Goal: Task Accomplishment & Management: Complete application form

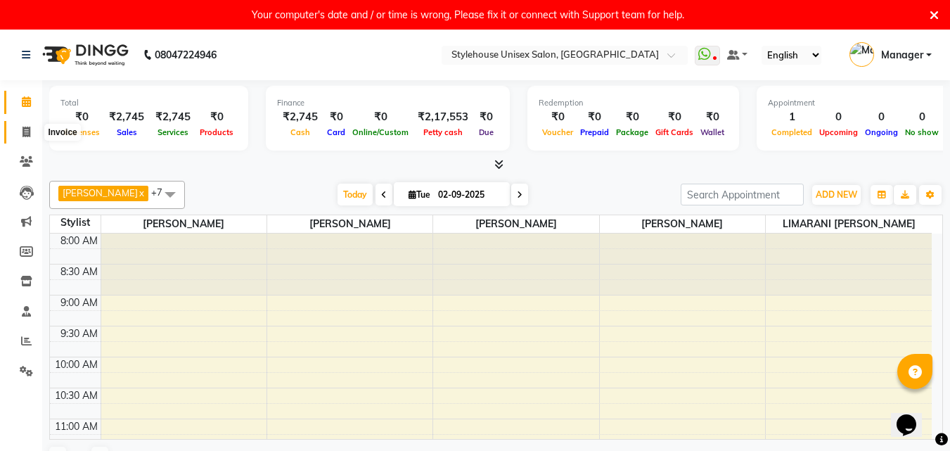
click at [25, 132] on icon at bounding box center [27, 132] width 8 height 11
select select "service"
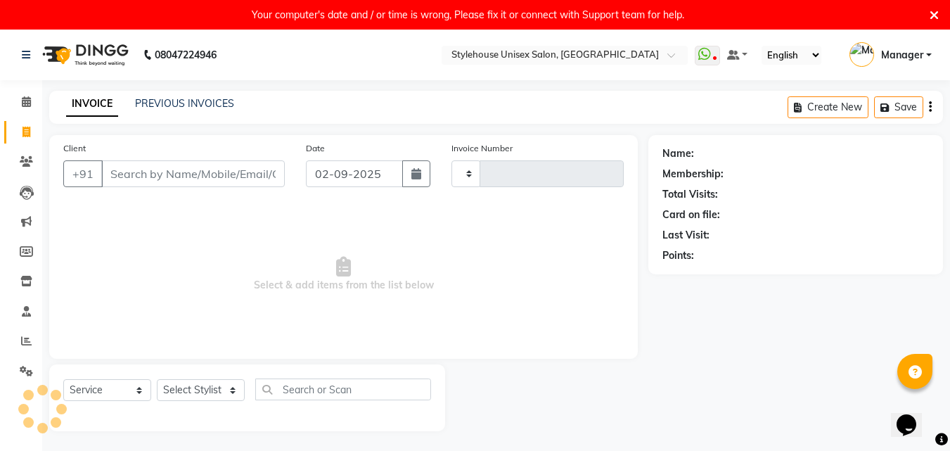
type input "1292"
select select "7906"
click at [113, 177] on input "Client" at bounding box center [193, 173] width 184 height 27
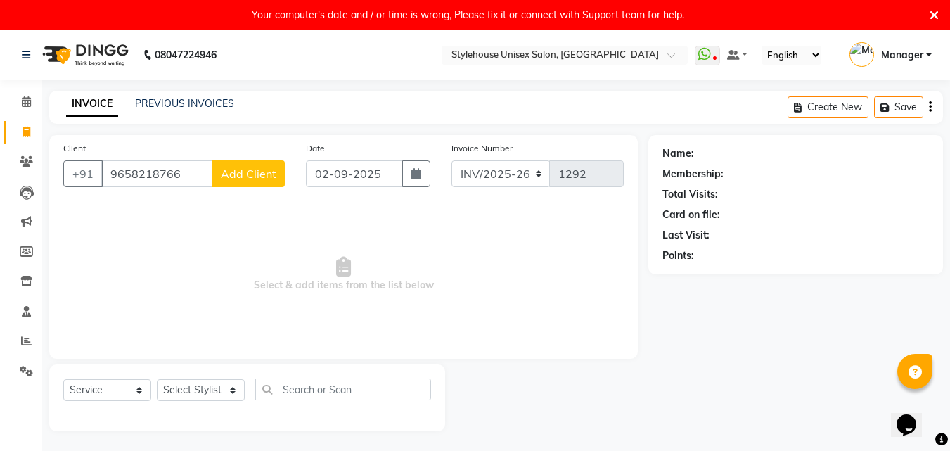
type input "9658218766"
click at [236, 176] on span "Add Client" at bounding box center [249, 174] width 56 height 14
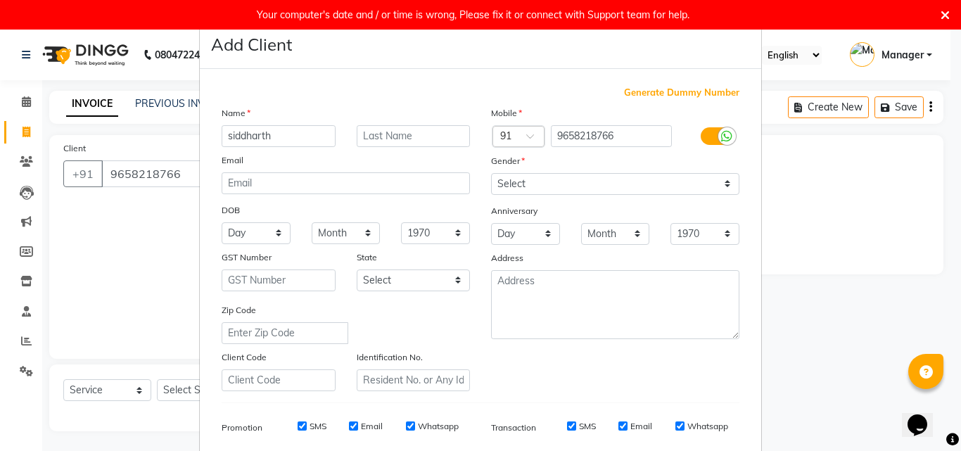
type input "siddharth"
click at [375, 132] on input "text" at bounding box center [414, 136] width 114 height 22
type input "nayak"
click at [722, 181] on select "Select [DEMOGRAPHIC_DATA] [DEMOGRAPHIC_DATA] Other Prefer Not To Say" at bounding box center [615, 184] width 248 height 22
select select "[DEMOGRAPHIC_DATA]"
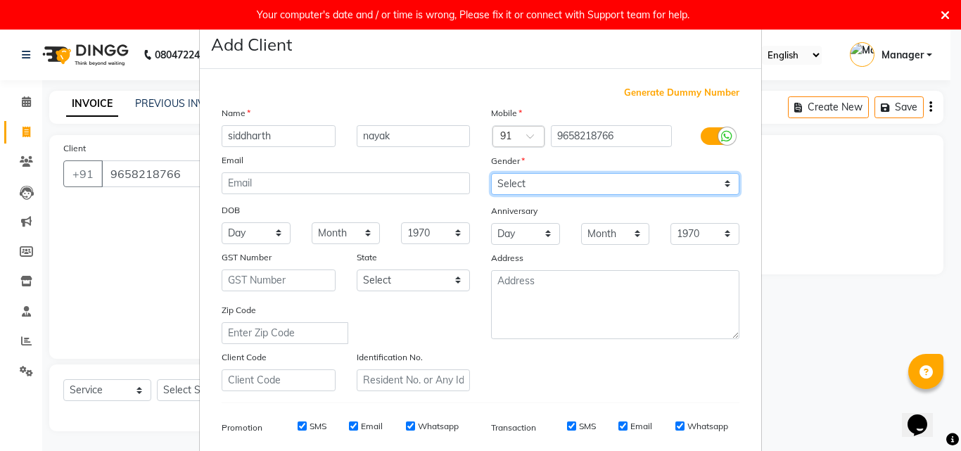
click at [491, 173] on select "Select [DEMOGRAPHIC_DATA] [DEMOGRAPHIC_DATA] Other Prefer Not To Say" at bounding box center [615, 184] width 248 height 22
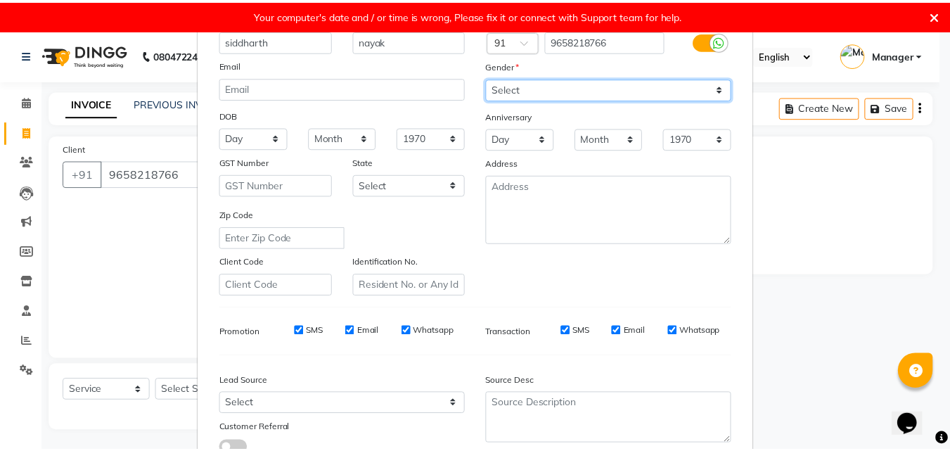
scroll to position [198, 0]
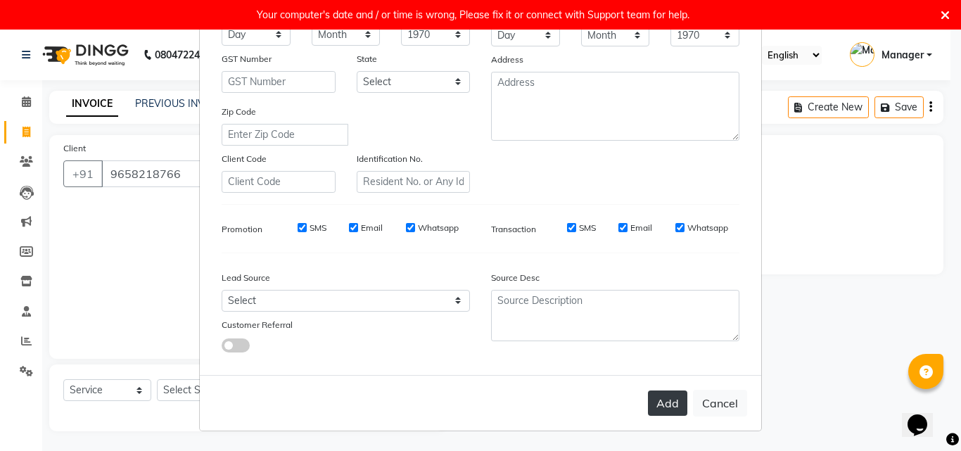
click at [679, 406] on button "Add" at bounding box center [667, 402] width 39 height 25
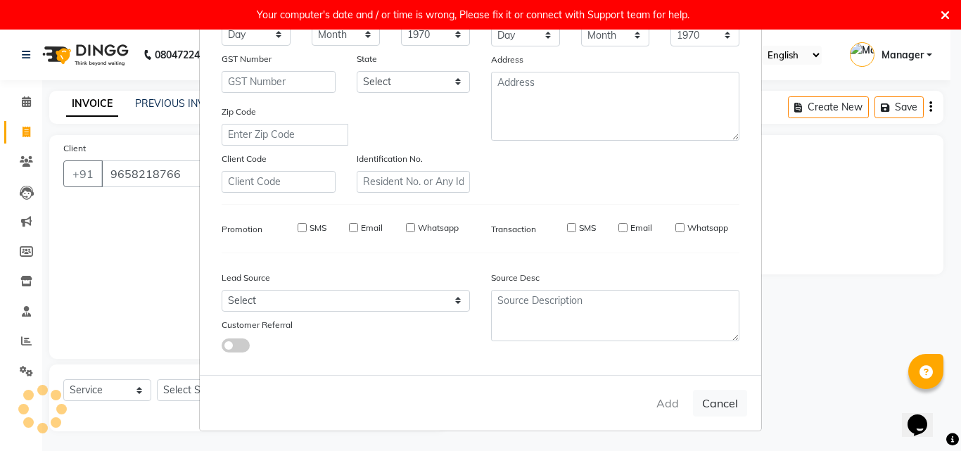
select select
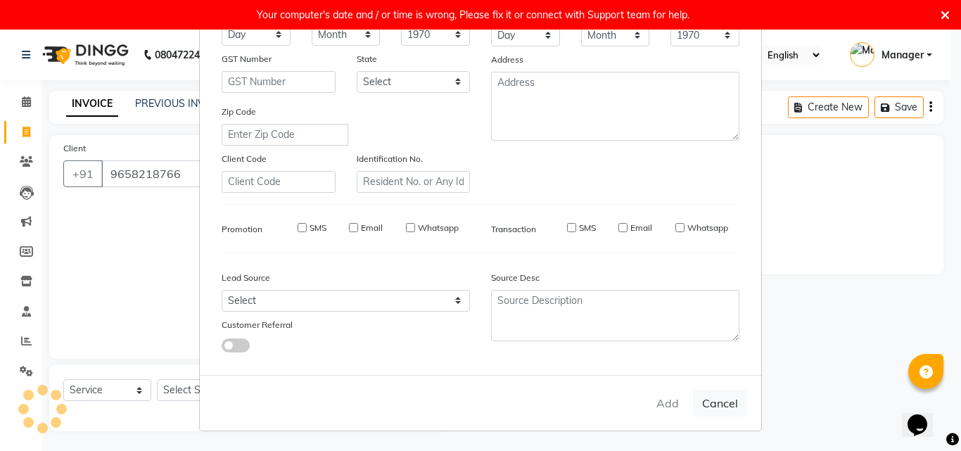
select select
checkbox input "false"
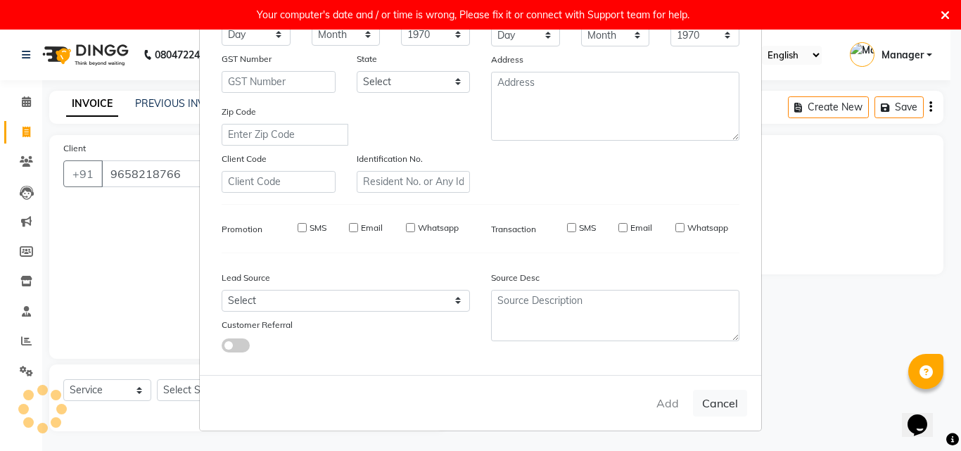
checkbox input "false"
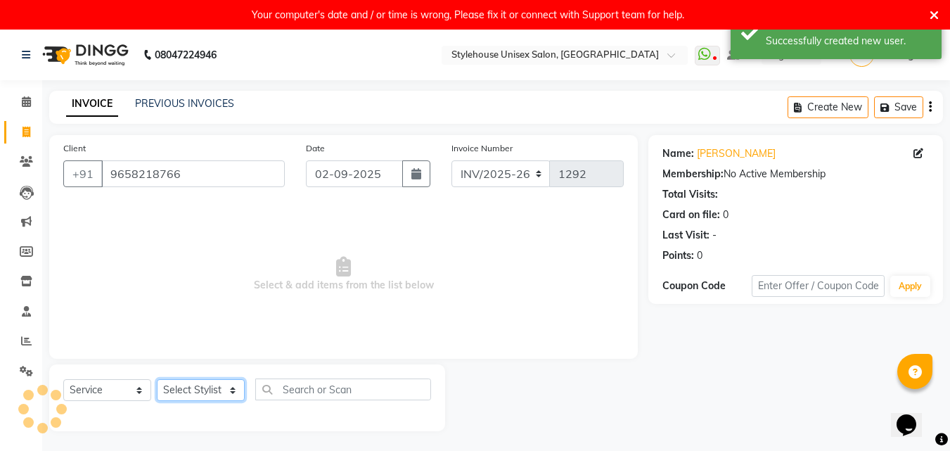
click at [190, 388] on select "Select Stylist [PERSON_NAME] [PERSON_NAME] LIMARANI [PERSON_NAME] Manager Naz […" at bounding box center [201, 390] width 88 height 22
select select "89006"
click at [157, 379] on select "Select Stylist [PERSON_NAME] [PERSON_NAME] LIMARANI [PERSON_NAME] Manager Naz […" at bounding box center [201, 390] width 88 height 22
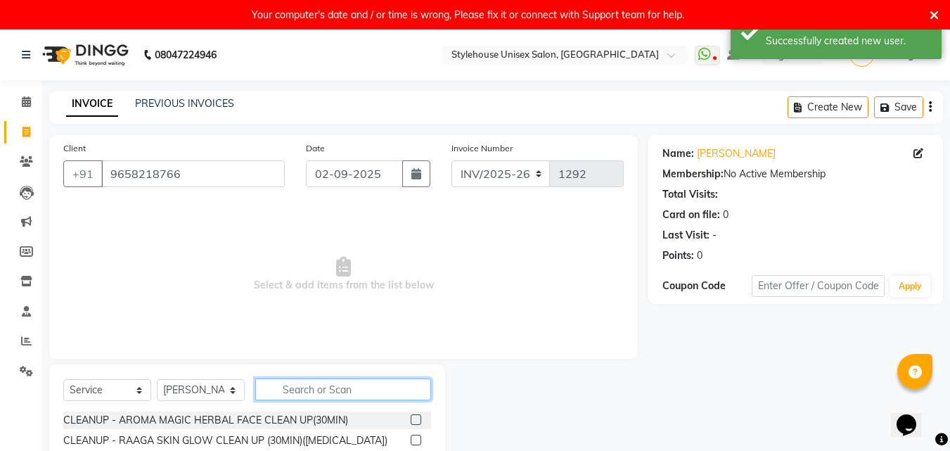
drag, startPoint x: 286, startPoint y: 388, endPoint x: 273, endPoint y: 382, distance: 14.8
click at [289, 386] on input "text" at bounding box center [343, 389] width 176 height 22
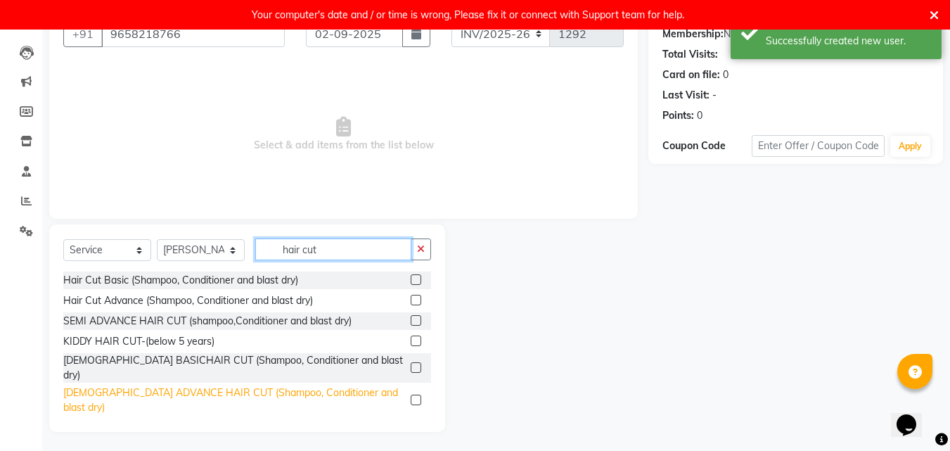
scroll to position [142, 0]
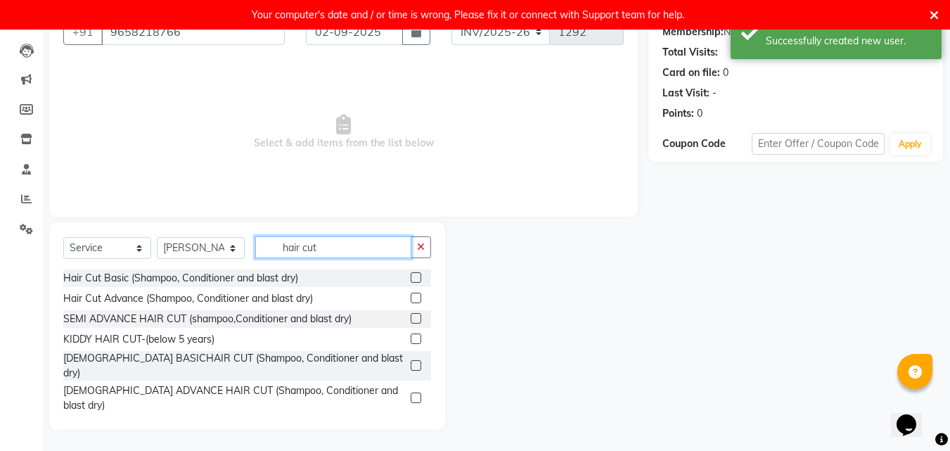
type input "hair cut"
click at [411, 419] on label at bounding box center [416, 424] width 11 height 11
click at [411, 420] on input "checkbox" at bounding box center [415, 424] width 9 height 9
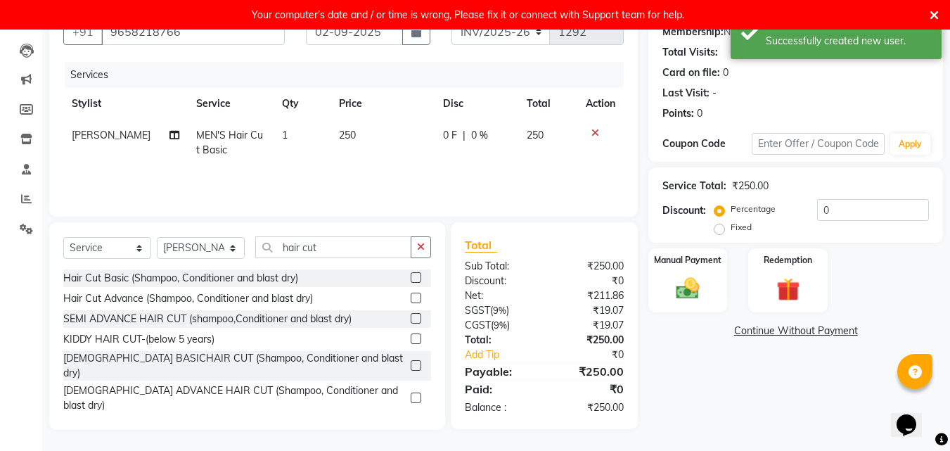
checkbox input "false"
click at [419, 245] on icon "button" at bounding box center [421, 247] width 8 height 10
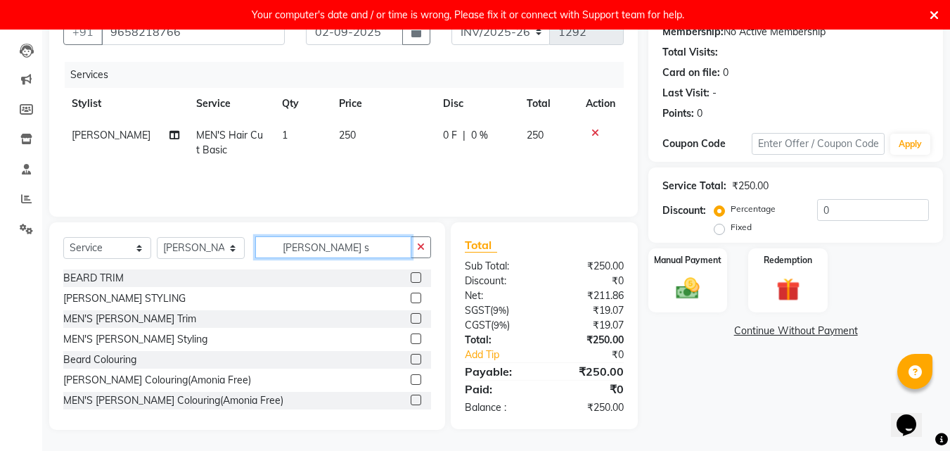
scroll to position [141, 0]
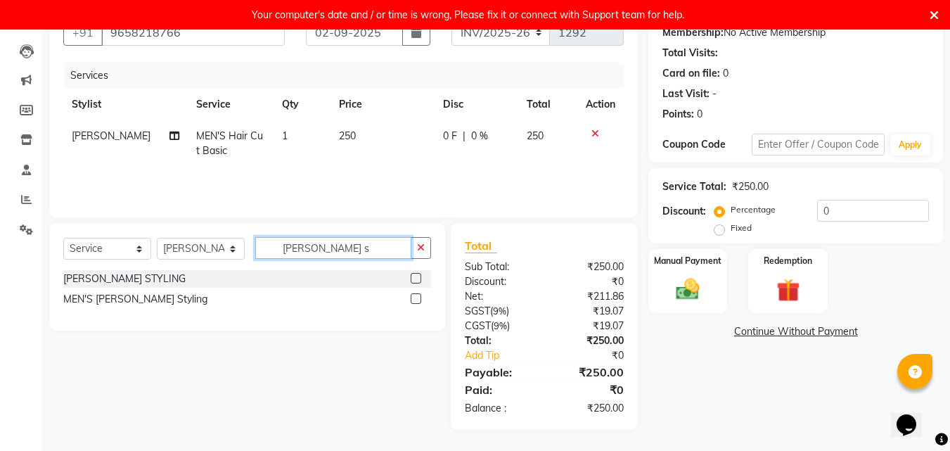
type input "[PERSON_NAME] s"
click at [416, 280] on label at bounding box center [416, 278] width 11 height 11
click at [416, 280] on input "checkbox" at bounding box center [415, 278] width 9 height 9
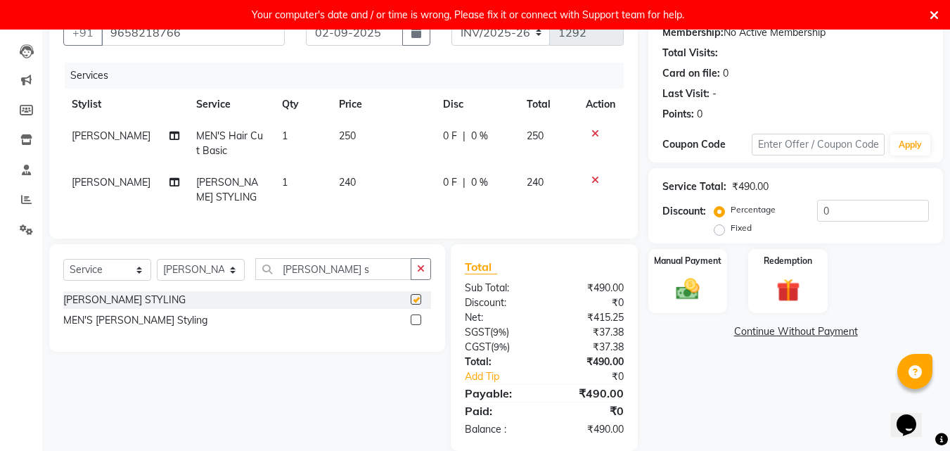
checkbox input "false"
click at [856, 208] on input "0" at bounding box center [873, 211] width 112 height 22
click at [352, 178] on td "240" at bounding box center [383, 190] width 104 height 46
select select "89006"
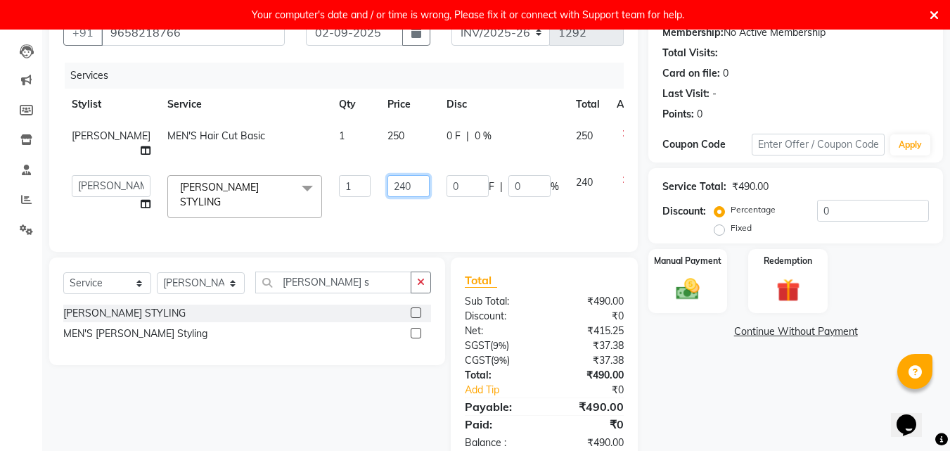
click at [388, 190] on input "240" at bounding box center [409, 186] width 42 height 22
type input "2"
type input "150"
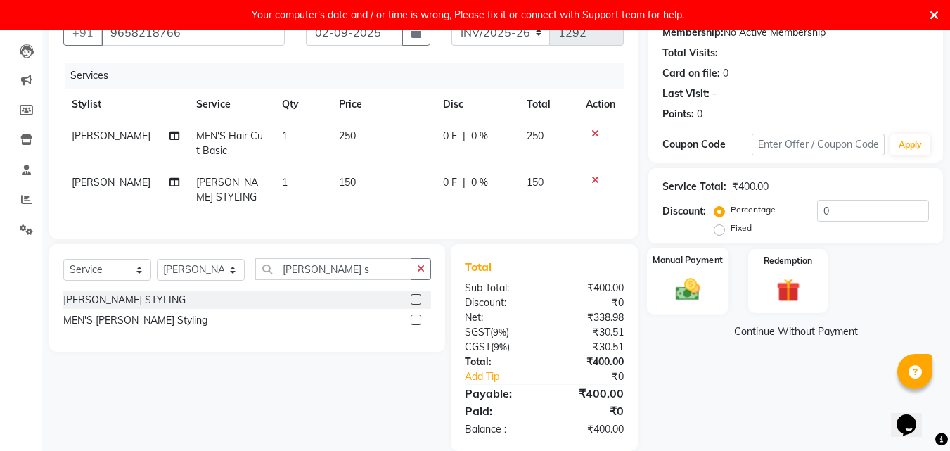
click at [693, 293] on img at bounding box center [687, 289] width 39 height 28
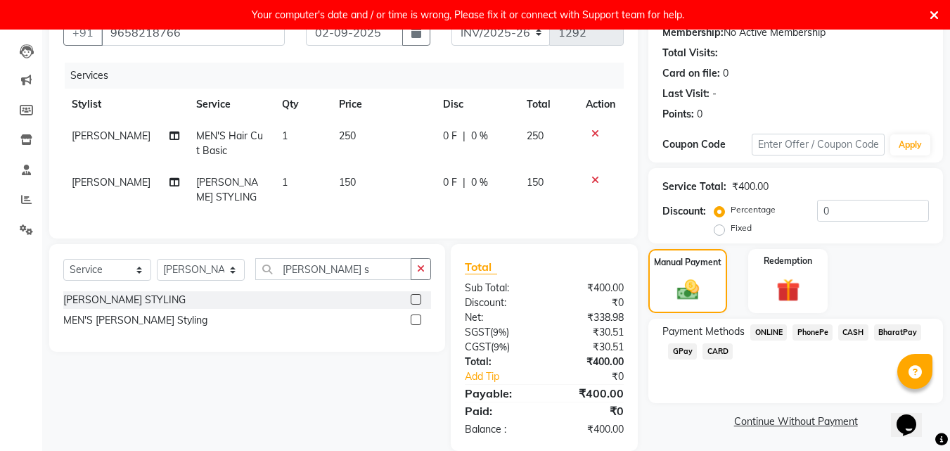
click at [824, 331] on span "PhonePe" at bounding box center [813, 332] width 40 height 16
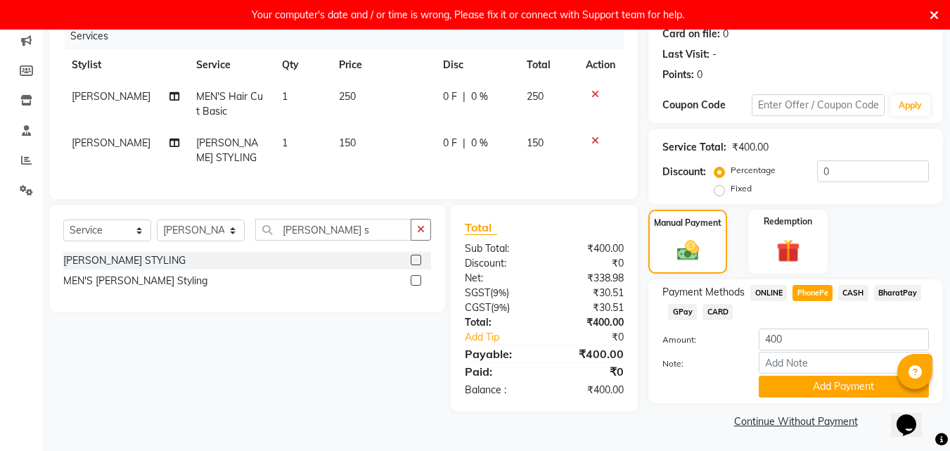
scroll to position [183, 0]
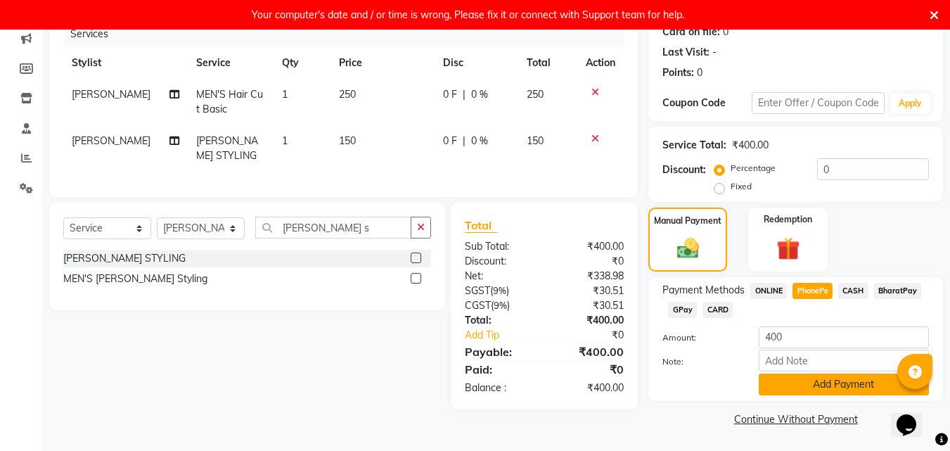
click at [829, 388] on button "Add Payment" at bounding box center [844, 385] width 170 height 22
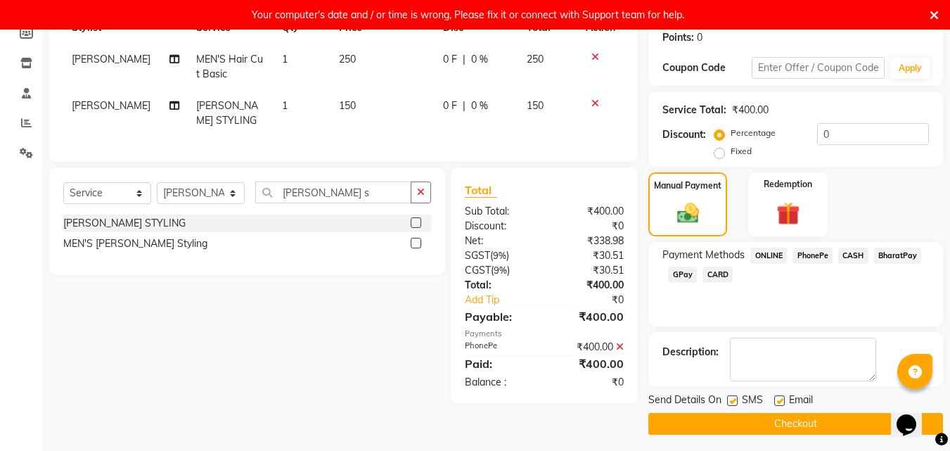
scroll to position [223, 0]
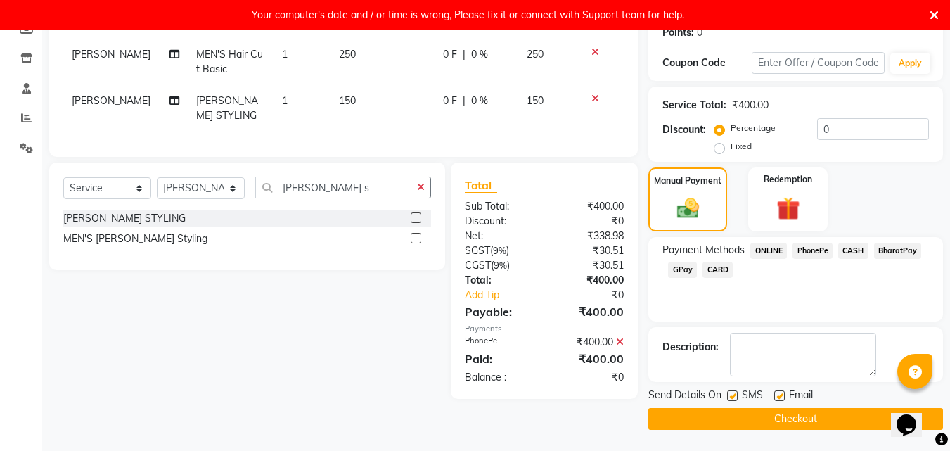
click at [804, 425] on button "Checkout" at bounding box center [796, 419] width 295 height 22
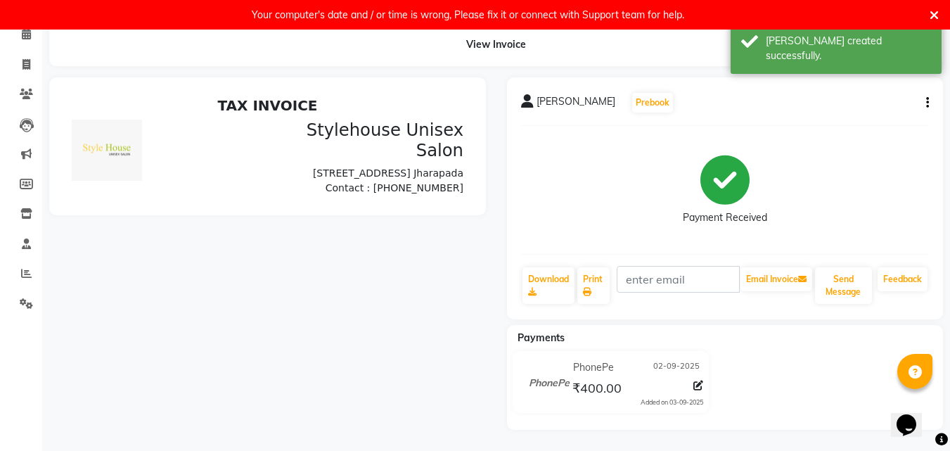
scroll to position [200, 0]
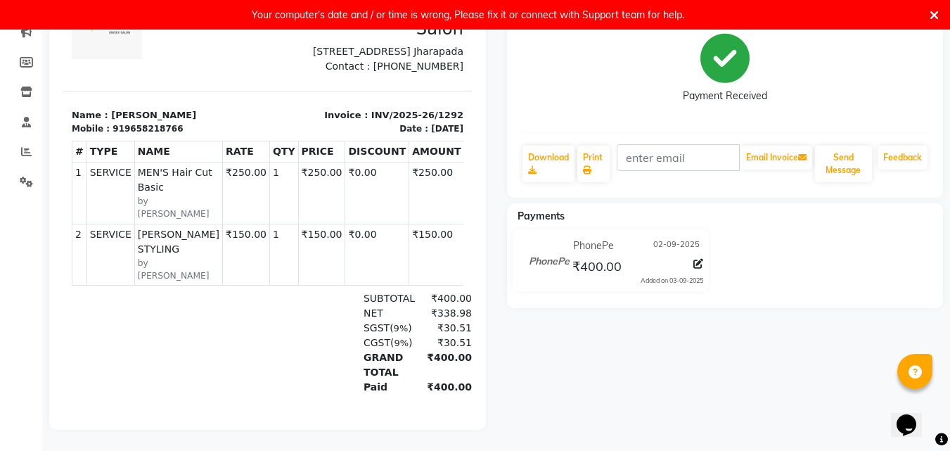
click at [592, 347] on div "[PERSON_NAME] Prebook Payment Received Download Print Email Invoice Send Messag…" at bounding box center [726, 193] width 458 height 474
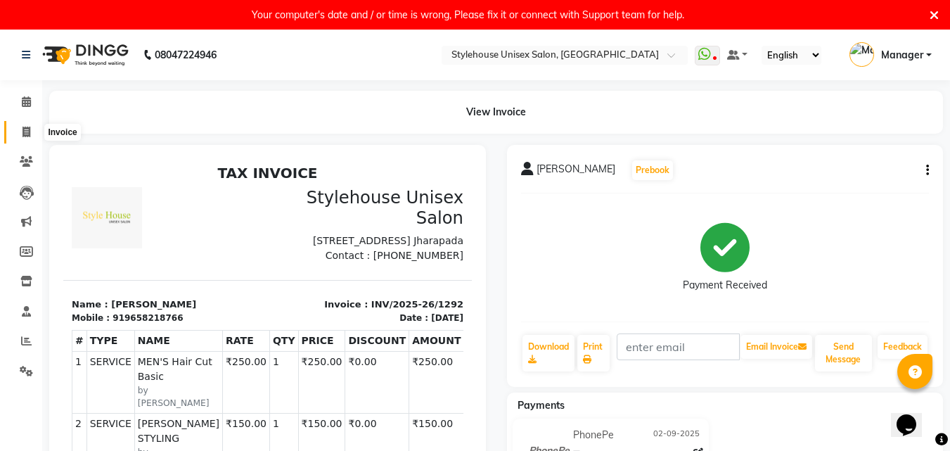
click at [27, 133] on icon at bounding box center [27, 132] width 8 height 11
select select "service"
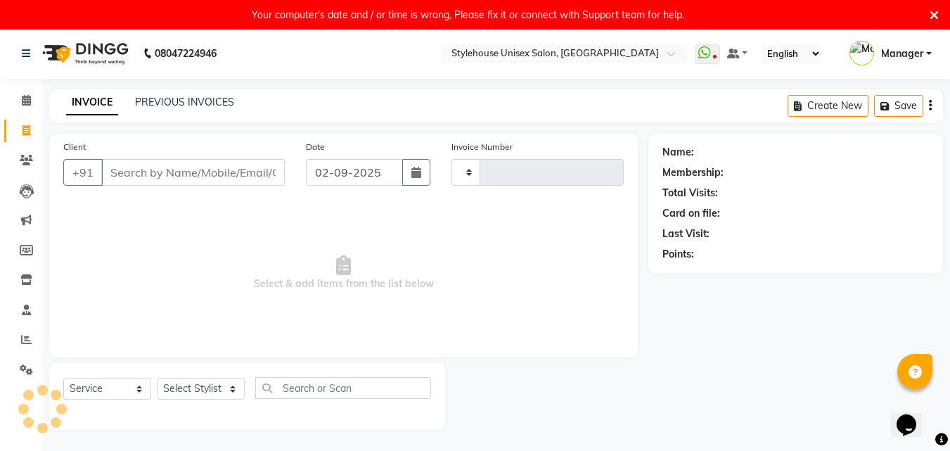
type input "1293"
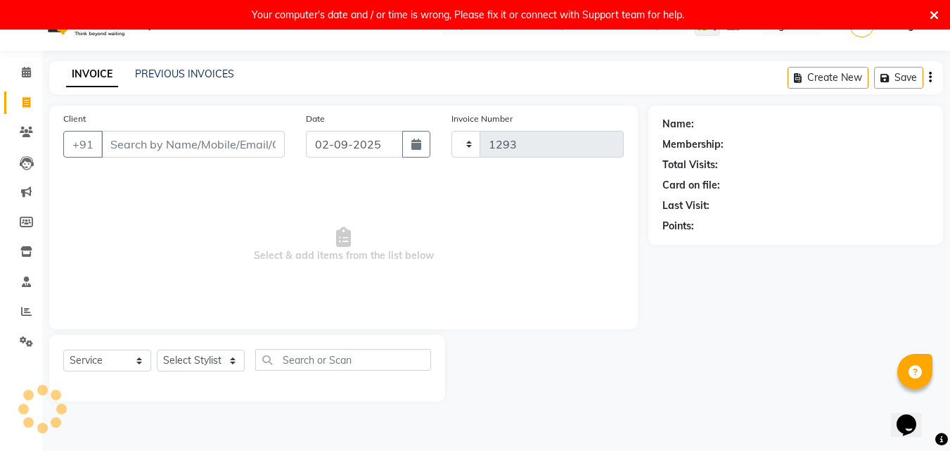
select select "7906"
click at [177, 70] on link "PREVIOUS INVOICES" at bounding box center [184, 74] width 99 height 13
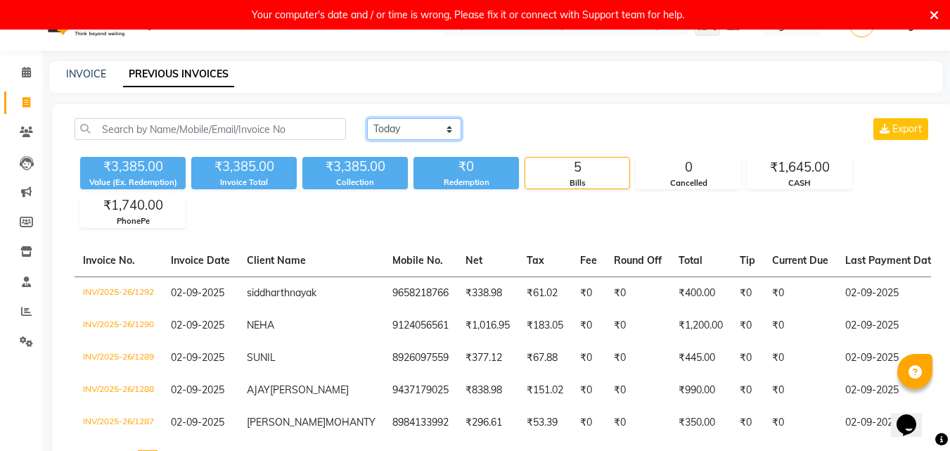
click at [398, 127] on select "[DATE] [DATE] Custom Range" at bounding box center [414, 129] width 94 height 22
click at [367, 118] on select "[DATE] [DATE] Custom Range" at bounding box center [414, 129] width 94 height 22
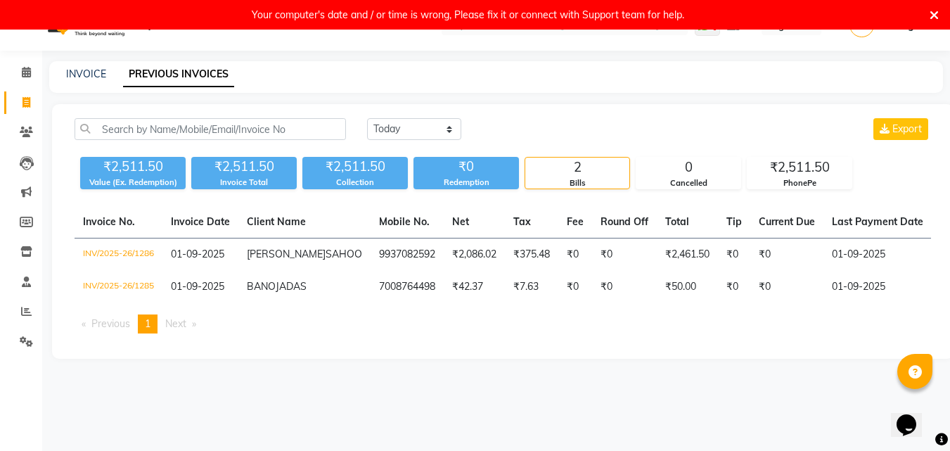
click at [632, 125] on div "[DATE] [DATE] Custom Range Export" at bounding box center [649, 129] width 564 height 22
click at [351, 359] on div "[DATE] [DATE] Custom Range Export ₹2,511.50 Value (Ex. Redemption) ₹2,511.50 In…" at bounding box center [503, 231] width 902 height 255
click at [393, 121] on select "[DATE] [DATE] Custom Range" at bounding box center [414, 129] width 94 height 22
select select "range"
click at [367, 118] on select "[DATE] [DATE] Custom Range" at bounding box center [414, 129] width 94 height 22
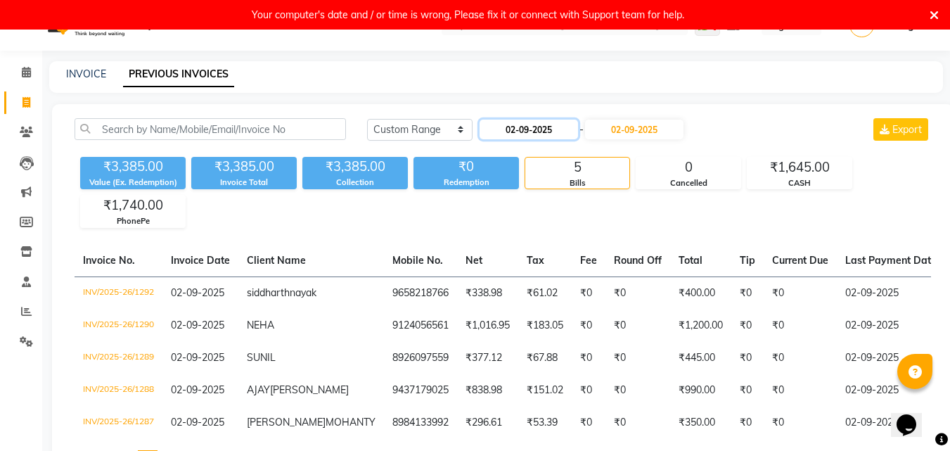
click at [527, 122] on input "02-09-2025" at bounding box center [529, 130] width 98 height 20
select select "9"
select select "2025"
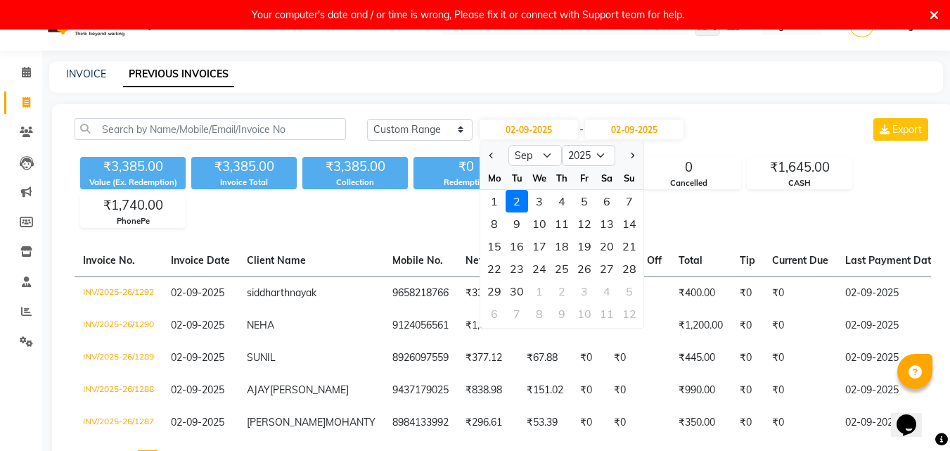
click at [521, 200] on div "2" at bounding box center [517, 201] width 23 height 23
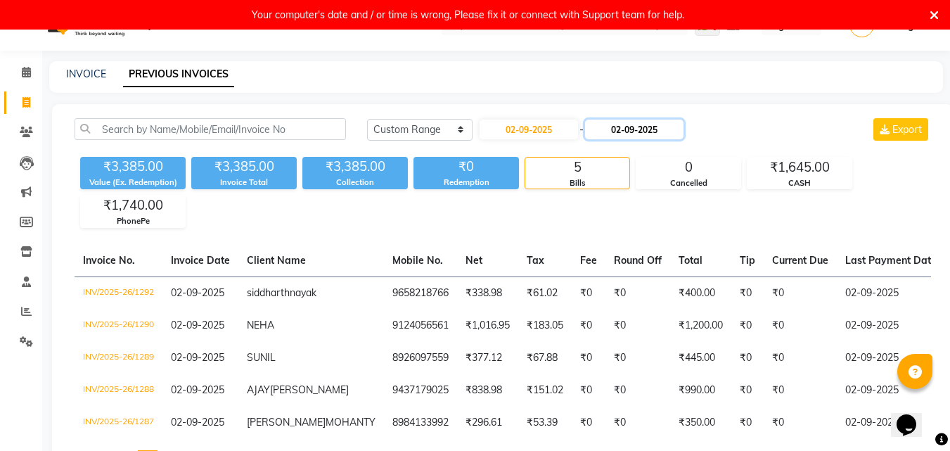
click at [650, 129] on input "02-09-2025" at bounding box center [634, 130] width 98 height 20
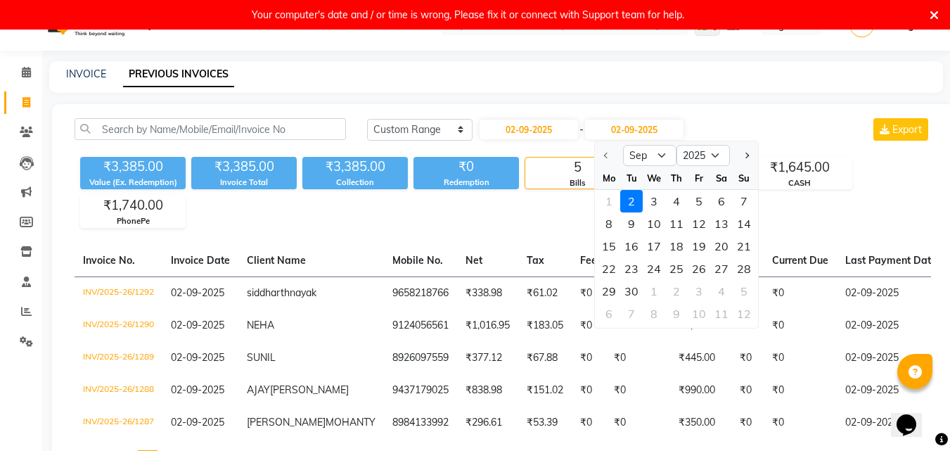
click at [632, 198] on div "2" at bounding box center [631, 201] width 23 height 23
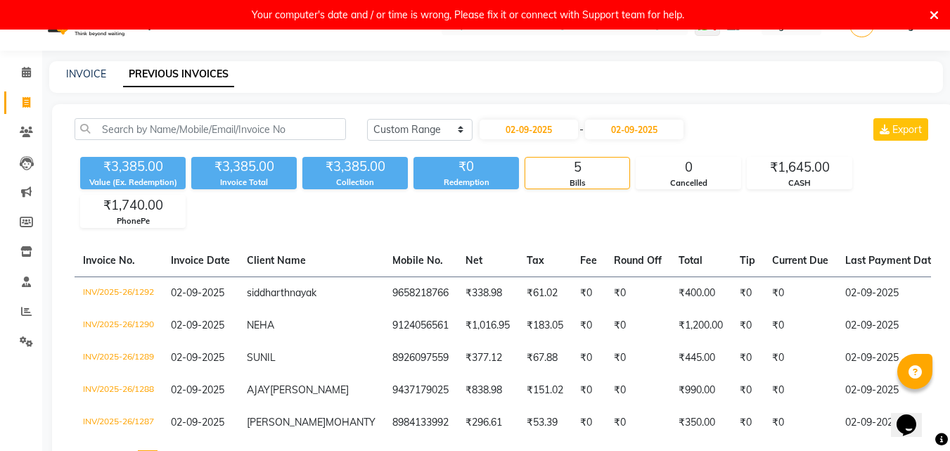
click at [670, 220] on div "₹3,385.00 Value (Ex. Redemption) ₹3,385.00 Invoice Total ₹3,385.00 Collection ₹…" at bounding box center [503, 189] width 857 height 77
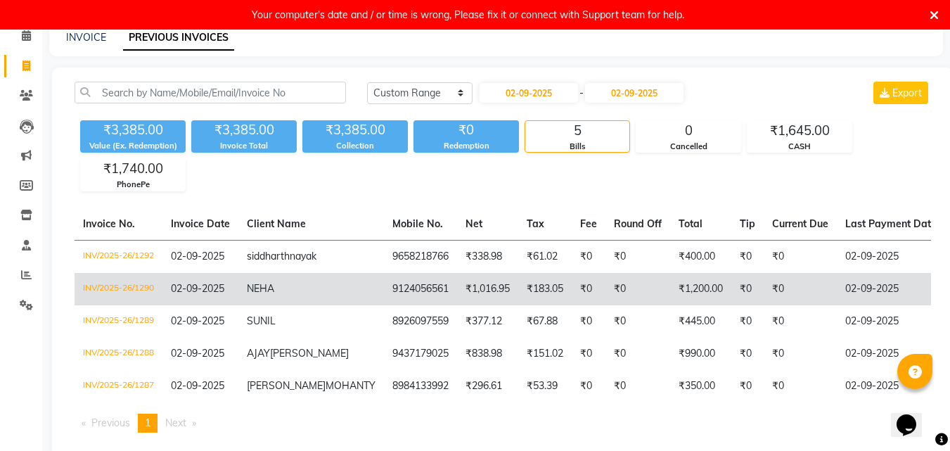
scroll to position [100, 0]
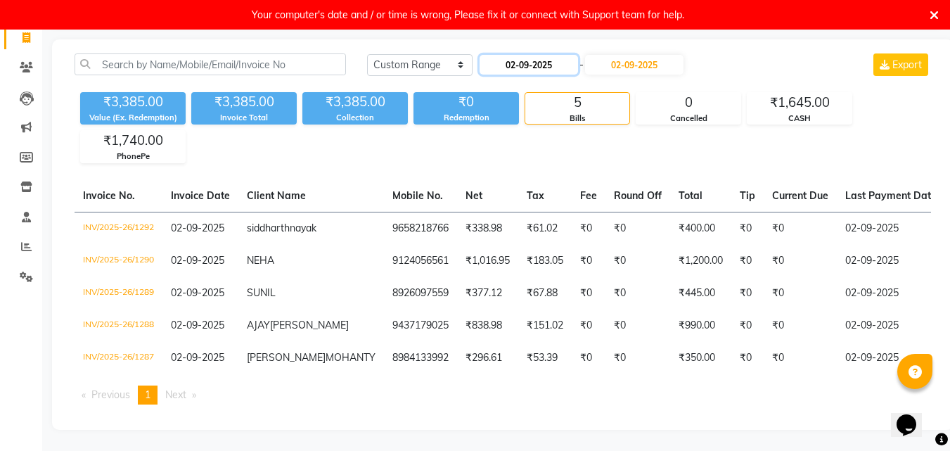
click at [532, 56] on input "02-09-2025" at bounding box center [529, 65] width 98 height 20
select select "9"
select select "2025"
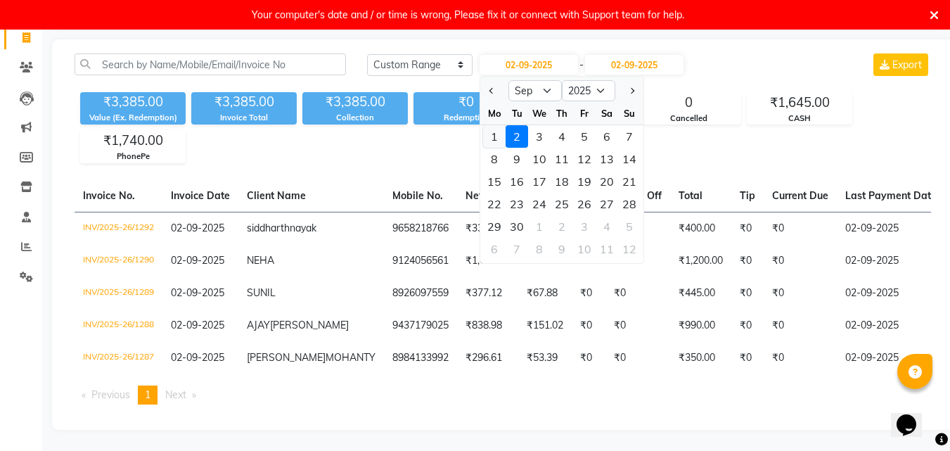
click at [497, 133] on div "1" at bounding box center [494, 136] width 23 height 23
type input "01-09-2025"
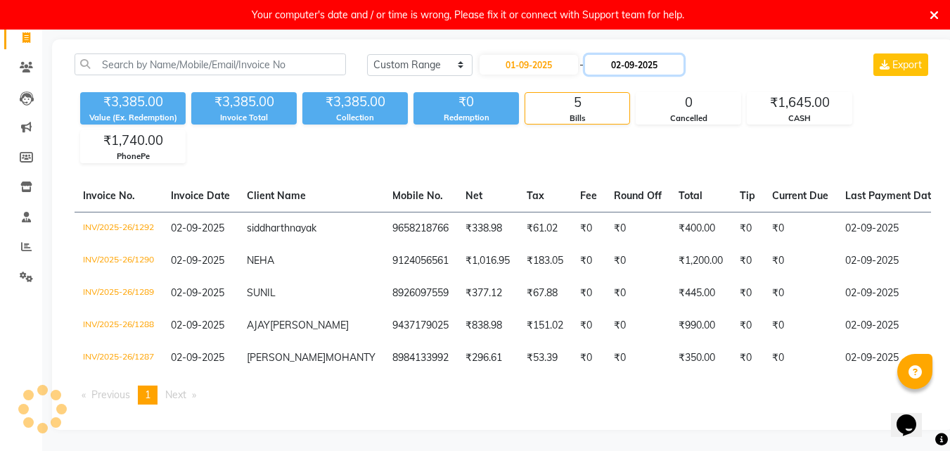
click at [637, 56] on input "02-09-2025" at bounding box center [634, 65] width 98 height 20
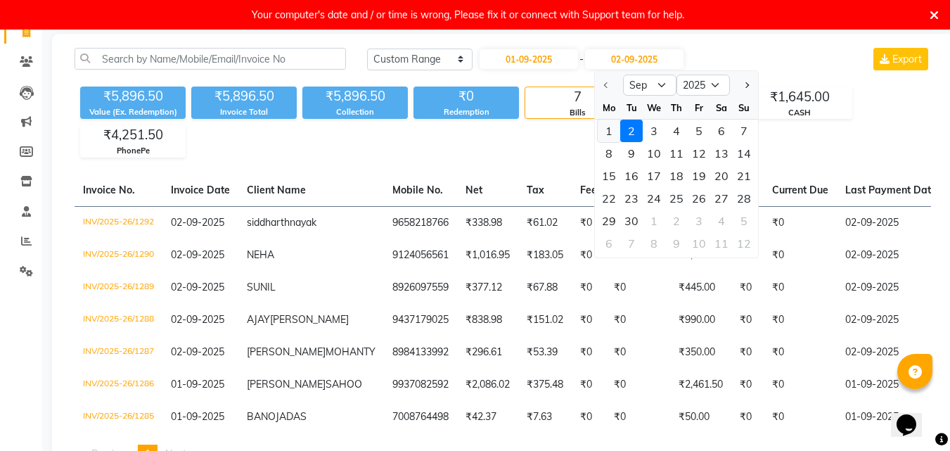
click at [609, 130] on div "1" at bounding box center [609, 131] width 23 height 23
type input "01-09-2025"
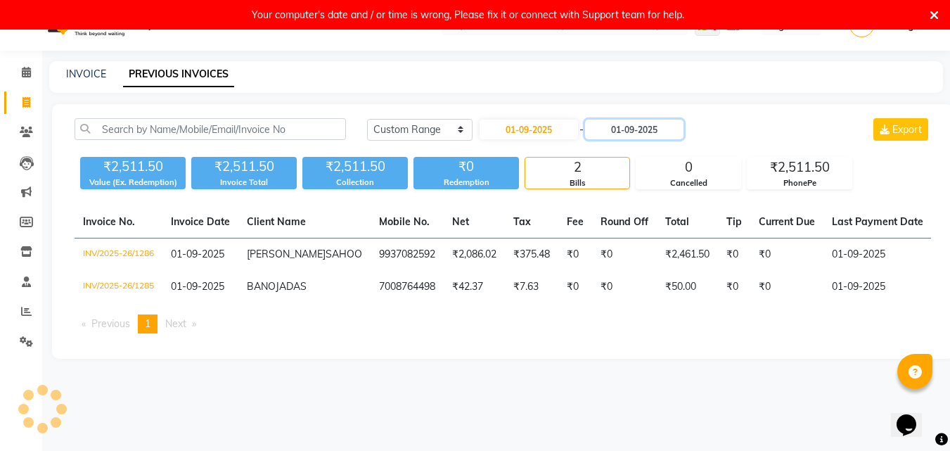
scroll to position [30, 0]
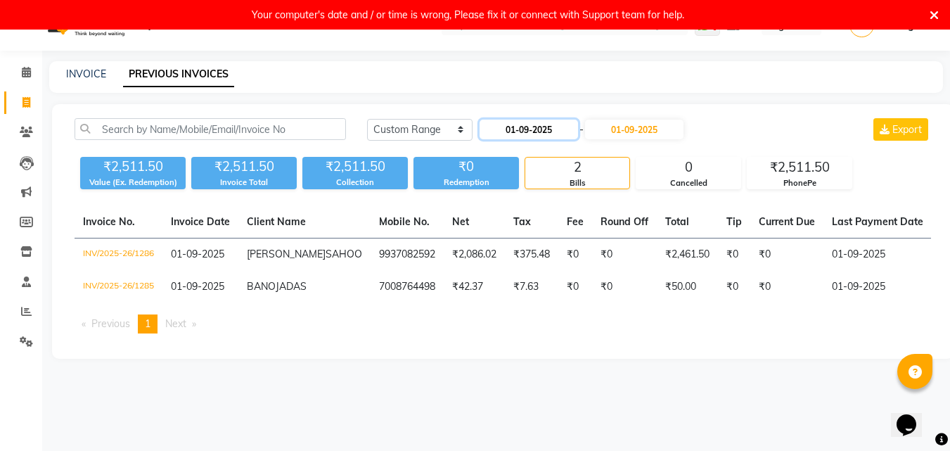
click at [547, 129] on input "01-09-2025" at bounding box center [529, 130] width 98 height 20
select select "9"
select select "2025"
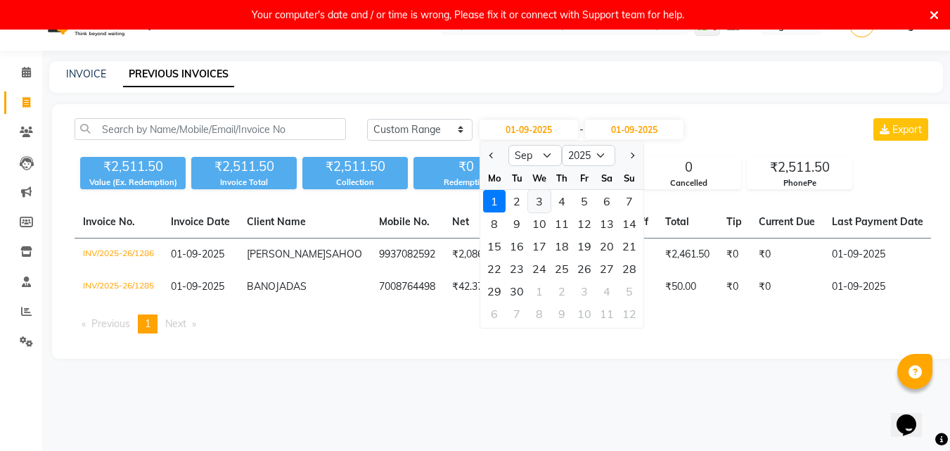
click at [537, 203] on div "3" at bounding box center [539, 201] width 23 height 23
type input "[DATE]"
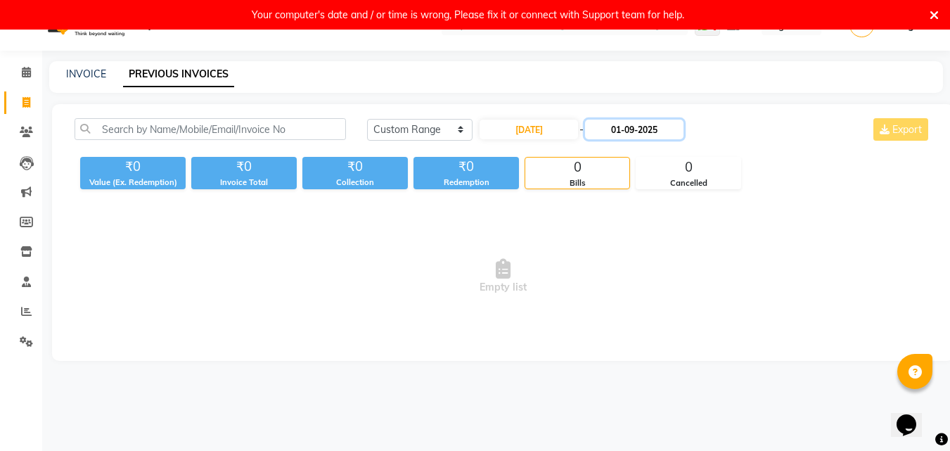
click at [636, 125] on input "01-09-2025" at bounding box center [634, 130] width 98 height 20
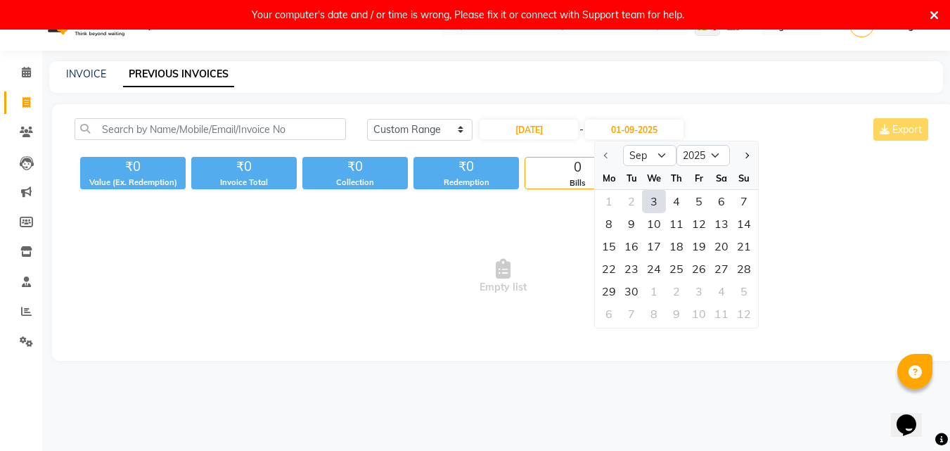
click at [653, 203] on div "3" at bounding box center [654, 201] width 23 height 23
type input "[DATE]"
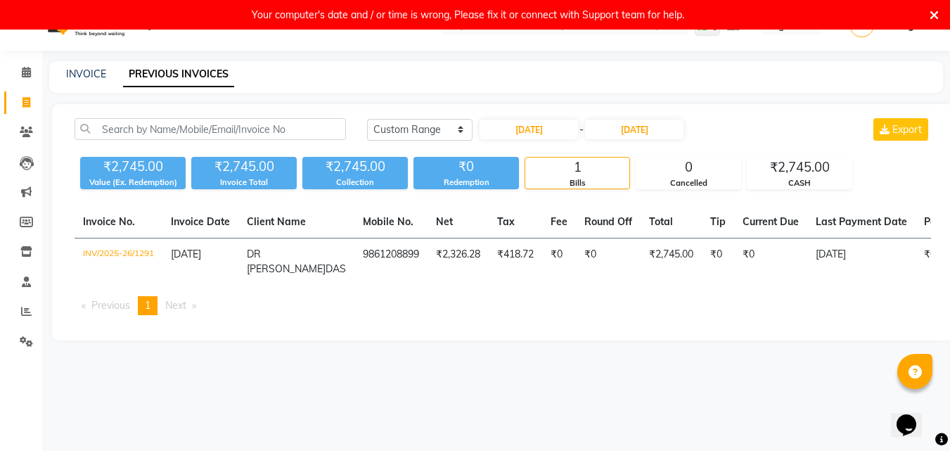
click at [637, 73] on div "INVOICE PREVIOUS INVOICES" at bounding box center [487, 74] width 877 height 15
click at [623, 362] on main "INVOICE PREVIOUS INVOICES [DATE] [DATE] Custom Range [DATE] - [DATE] Export ₹2,…" at bounding box center [496, 211] width 908 height 300
